Goal: Task Accomplishment & Management: Use online tool/utility

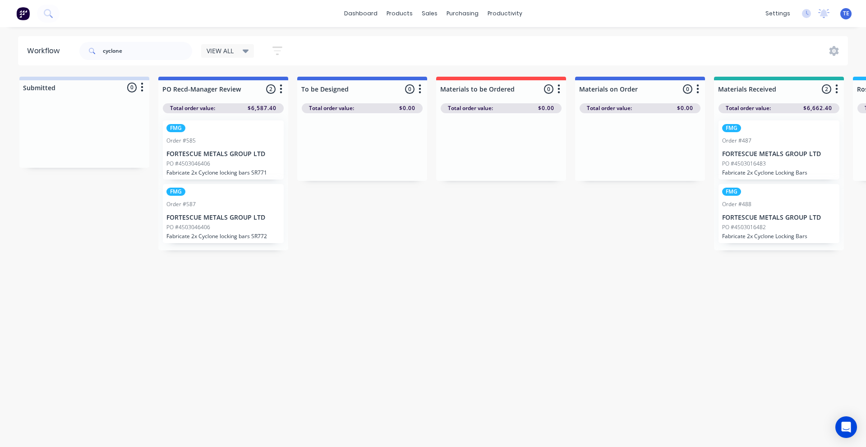
click at [24, 17] on img at bounding box center [23, 14] width 14 height 14
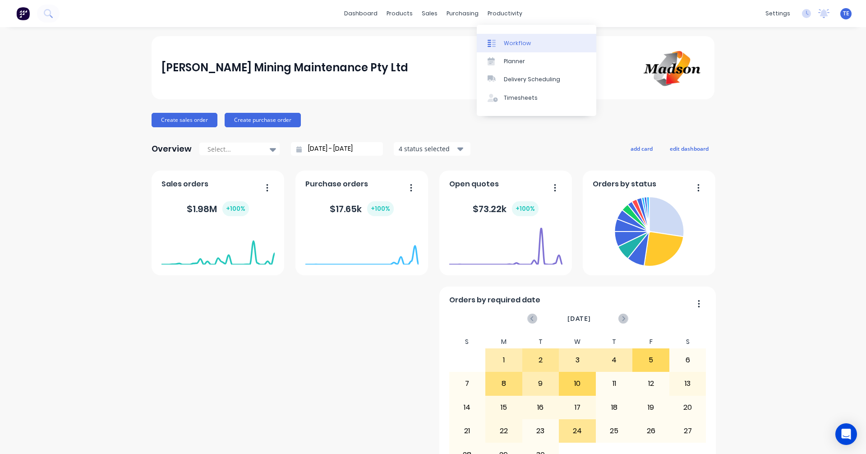
click at [510, 47] on link "Workflow" at bounding box center [537, 43] width 120 height 18
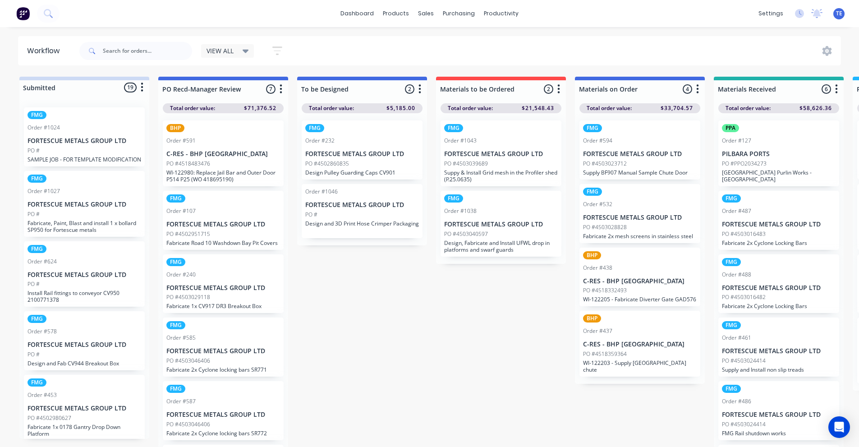
click at [143, 89] on icon "button" at bounding box center [142, 87] width 3 height 11
click at [88, 134] on button "Sort By" at bounding box center [102, 136] width 90 height 15
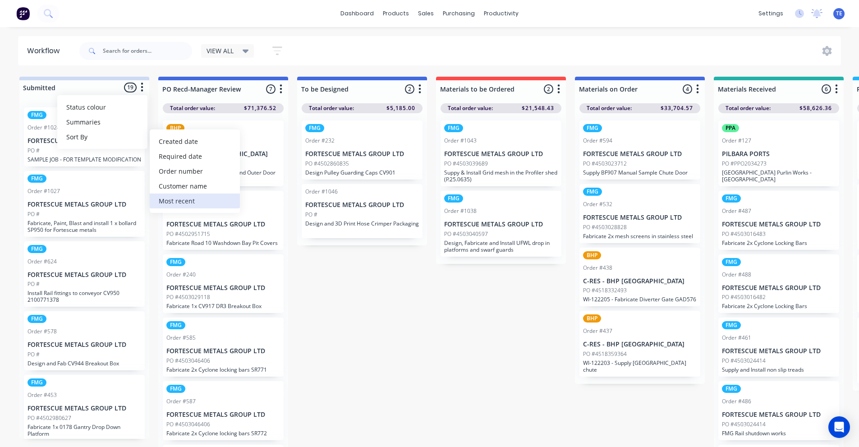
click at [165, 195] on recent "Most recent" at bounding box center [195, 200] width 90 height 15
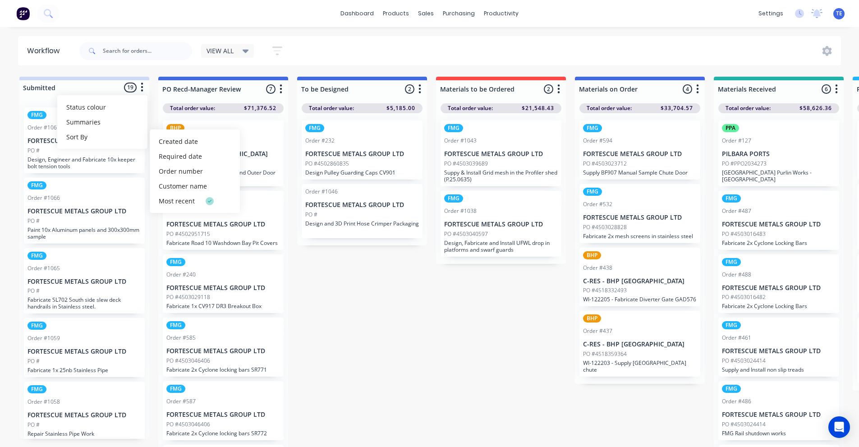
click at [143, 87] on icon "button" at bounding box center [142, 87] width 2 height 9
click at [88, 139] on button "Sort By" at bounding box center [102, 136] width 90 height 15
click at [100, 153] on div "PO #" at bounding box center [85, 151] width 114 height 8
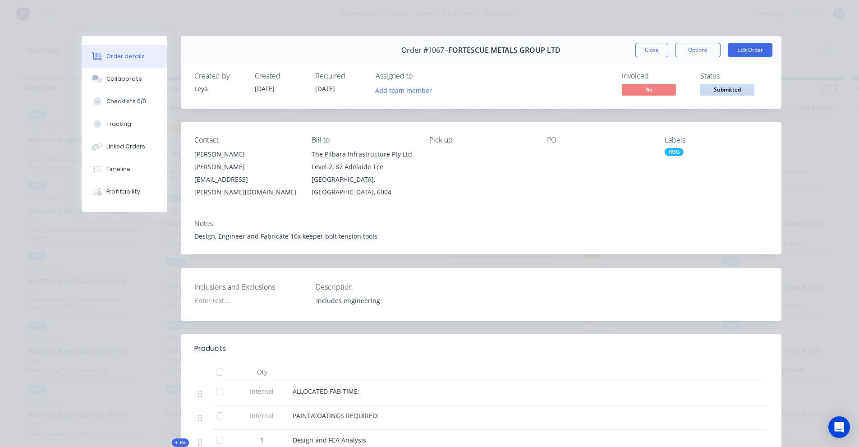
click at [87, 18] on div "Order details Collaborate Checklists 0/0 Tracking Linked Orders Timeline Profit…" at bounding box center [429, 223] width 859 height 447
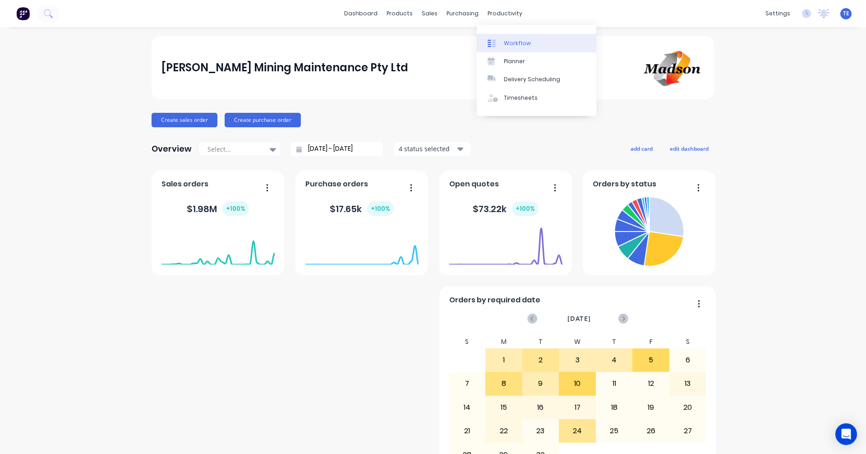
click at [513, 43] on div "Workflow" at bounding box center [517, 43] width 27 height 8
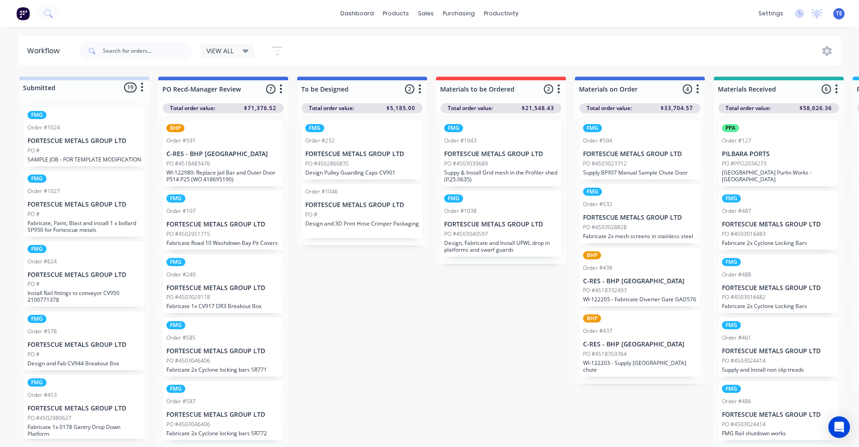
click at [287, 47] on button "button" at bounding box center [277, 51] width 29 height 18
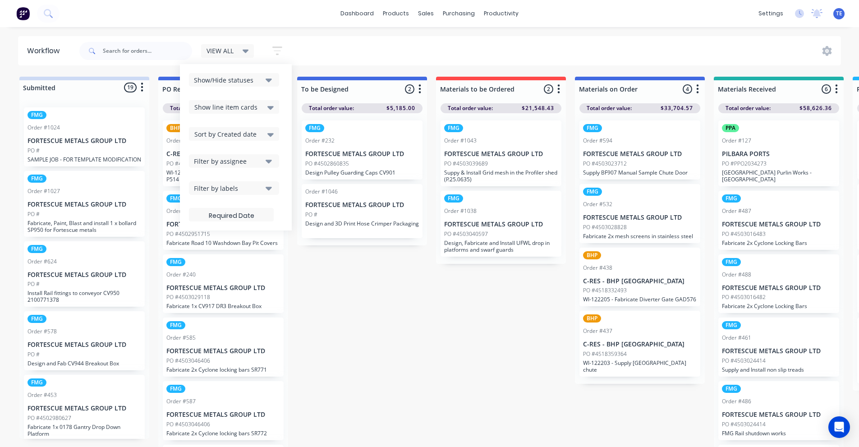
click at [321, 48] on div "VIEW ALL Save new view None edit VIEW ALL (Default) edit Labour Only edit Show/…" at bounding box center [460, 50] width 764 height 27
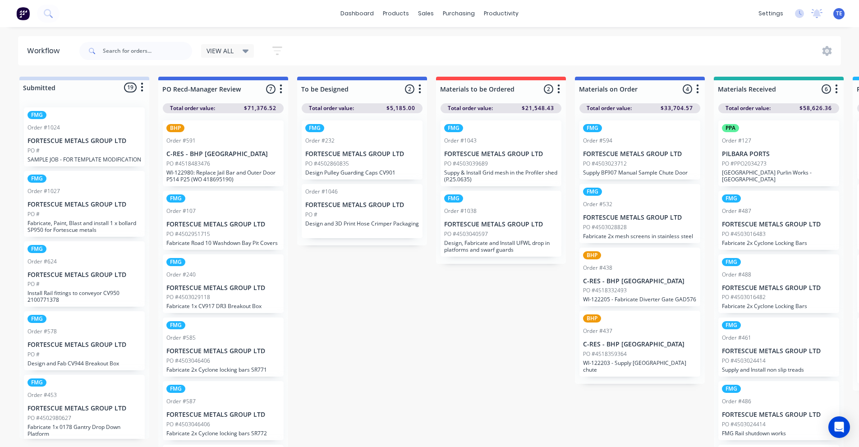
click at [141, 90] on icon "button" at bounding box center [142, 87] width 3 height 11
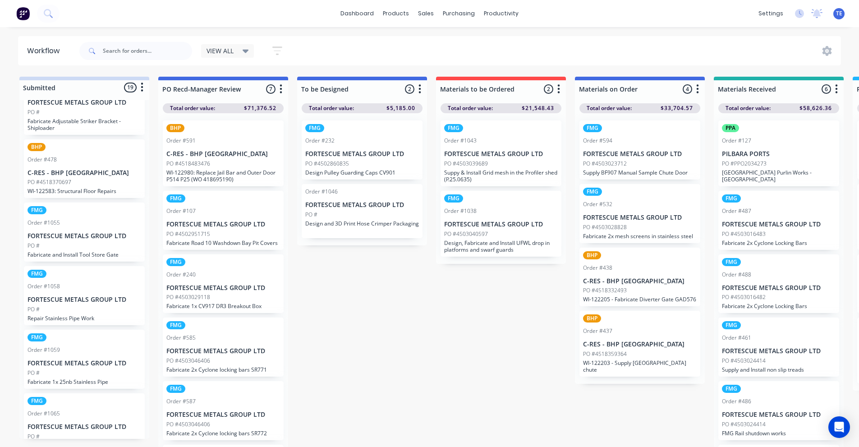
scroll to position [773, 0]
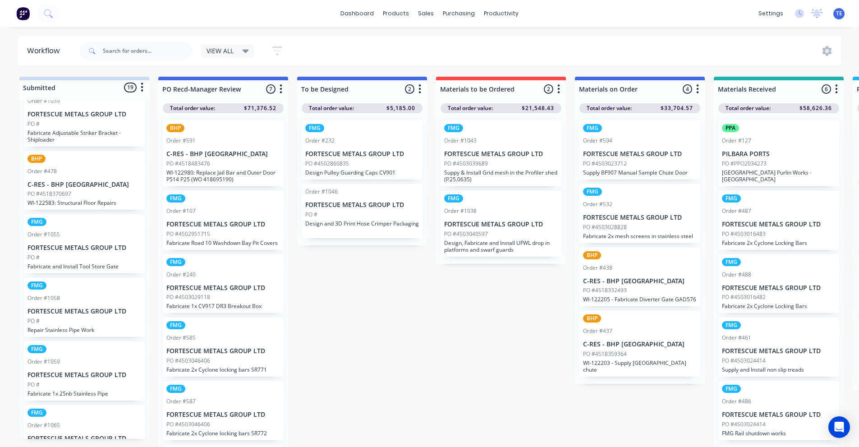
click at [142, 84] on icon "button" at bounding box center [142, 87] width 2 height 9
click at [101, 139] on button "Sort By" at bounding box center [102, 136] width 90 height 15
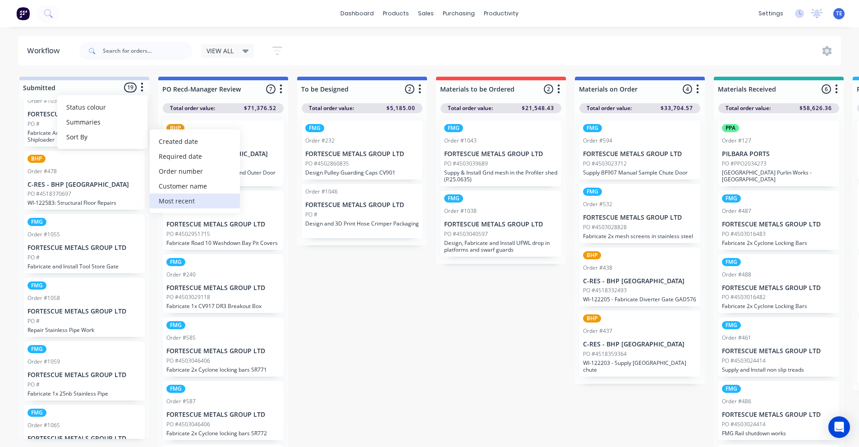
click at [183, 201] on recent "Most recent" at bounding box center [195, 200] width 90 height 15
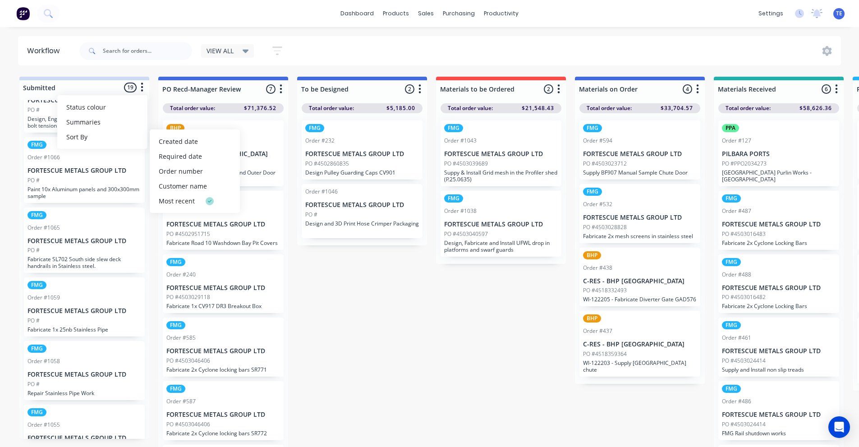
scroll to position [0, 0]
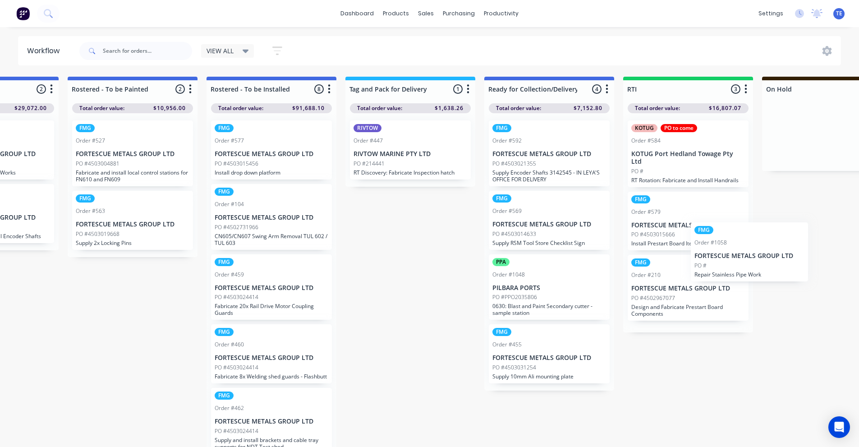
scroll to position [0, 1106]
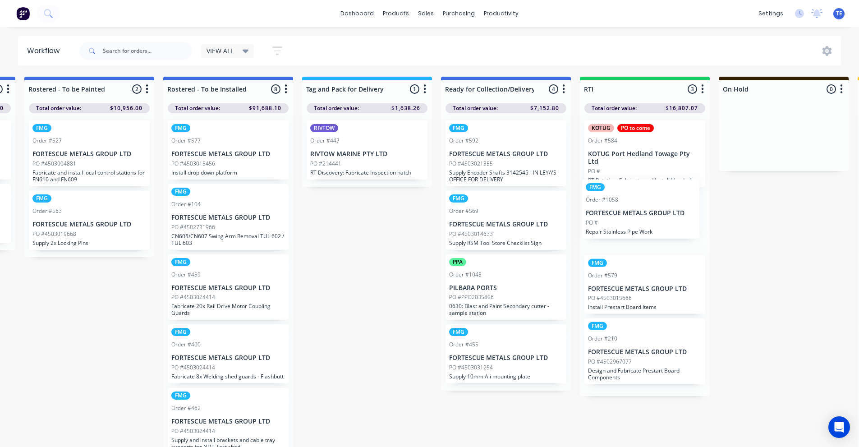
drag, startPoint x: 64, startPoint y: 266, endPoint x: 624, endPoint y: 214, distance: 563.1
click at [624, 214] on div "Submitted 19 Status colour #CDDAF4 hex #CDDAF4 Save Cancel Summaries Total orde…" at bounding box center [31, 264] width 2289 height 375
click at [601, 195] on div "FMG" at bounding box center [597, 199] width 19 height 8
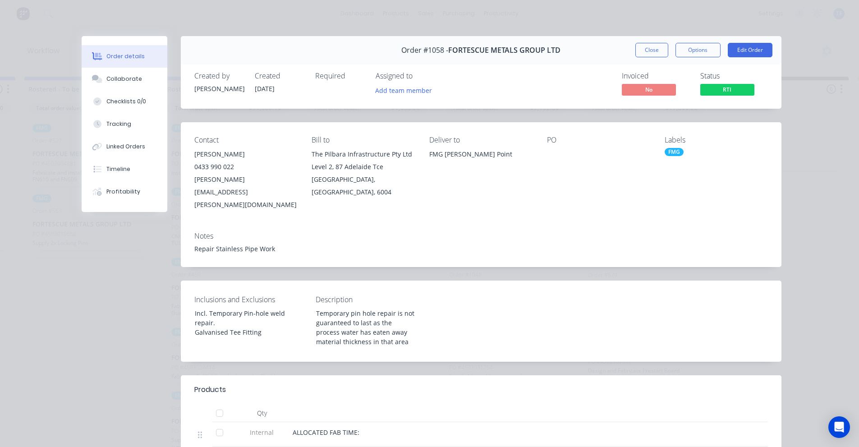
click at [685, 152] on div "FMG" at bounding box center [716, 152] width 103 height 8
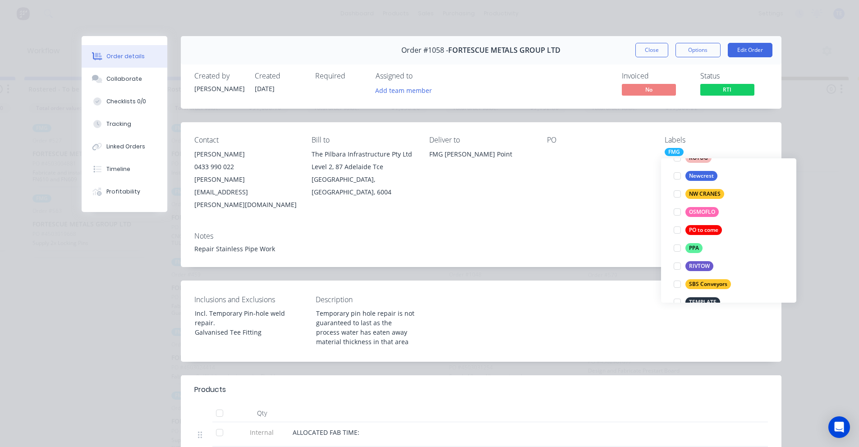
scroll to position [162, 0]
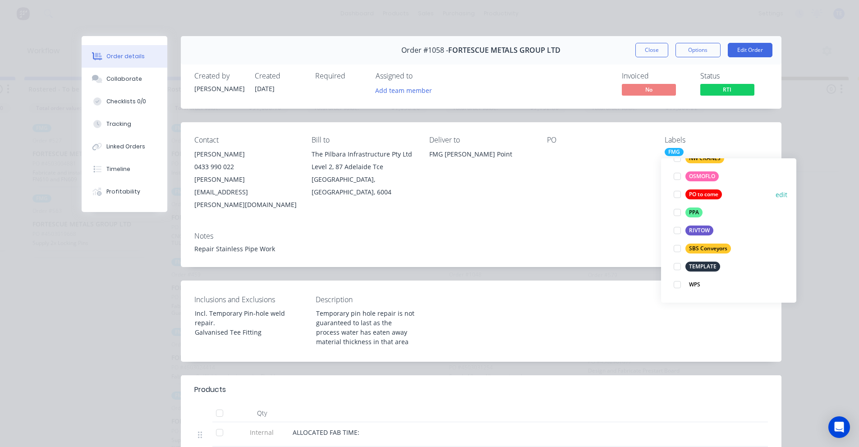
click at [681, 190] on div at bounding box center [677, 194] width 18 height 18
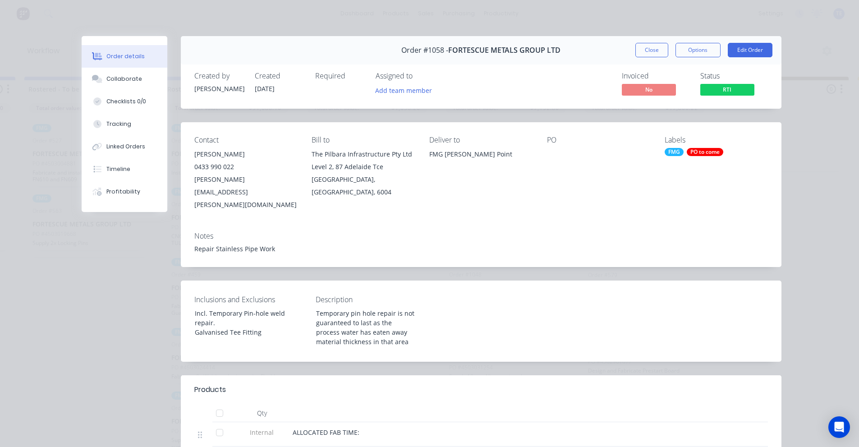
click at [602, 225] on div "Notes Repair Stainless Pipe Work" at bounding box center [481, 246] width 601 height 42
click at [114, 75] on div "Collaborate" at bounding box center [124, 79] width 36 height 8
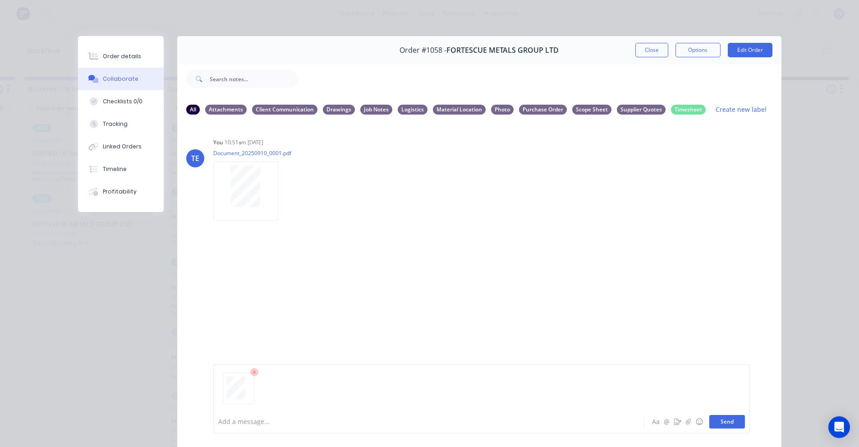
click at [719, 424] on button "Send" at bounding box center [727, 422] width 36 height 14
